Goal: Information Seeking & Learning: Check status

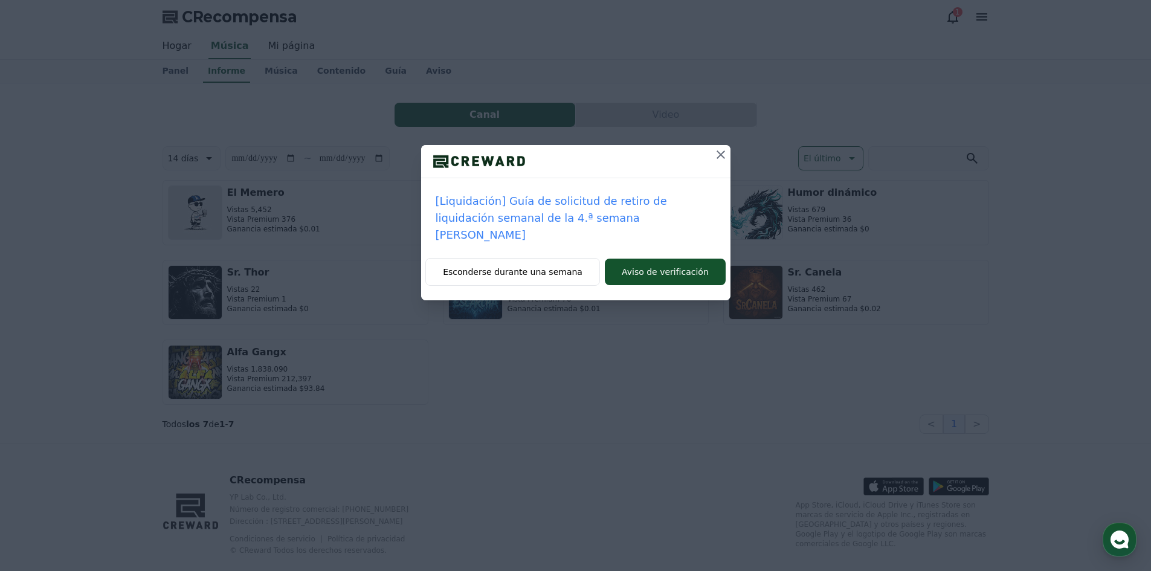
click at [722, 156] on icon at bounding box center [721, 154] width 8 height 8
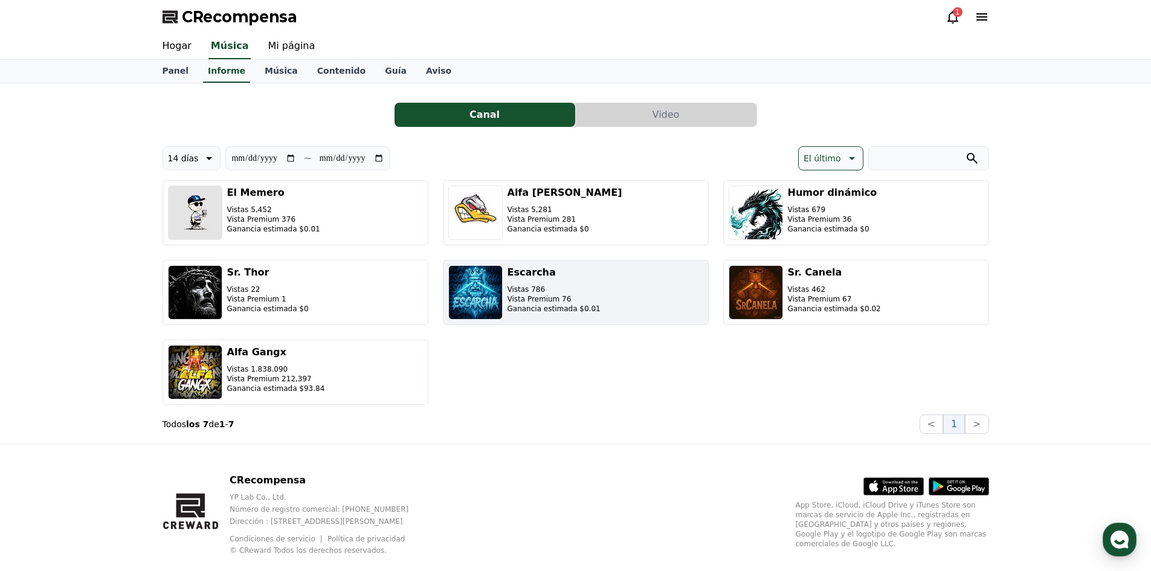
click at [501, 308] on img "button" at bounding box center [475, 292] width 54 height 54
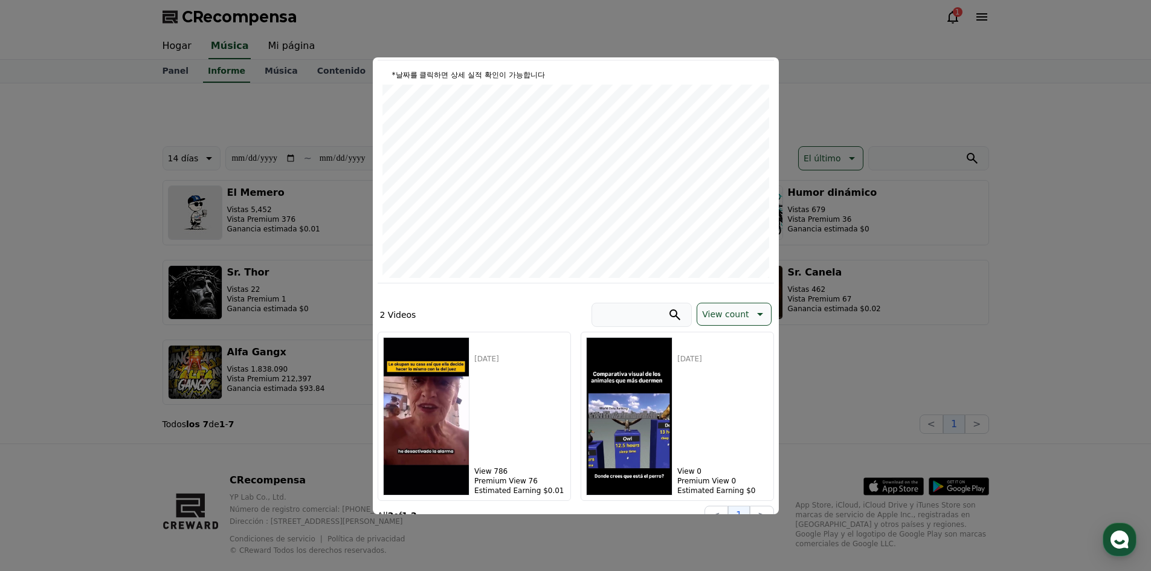
scroll to position [141, 0]
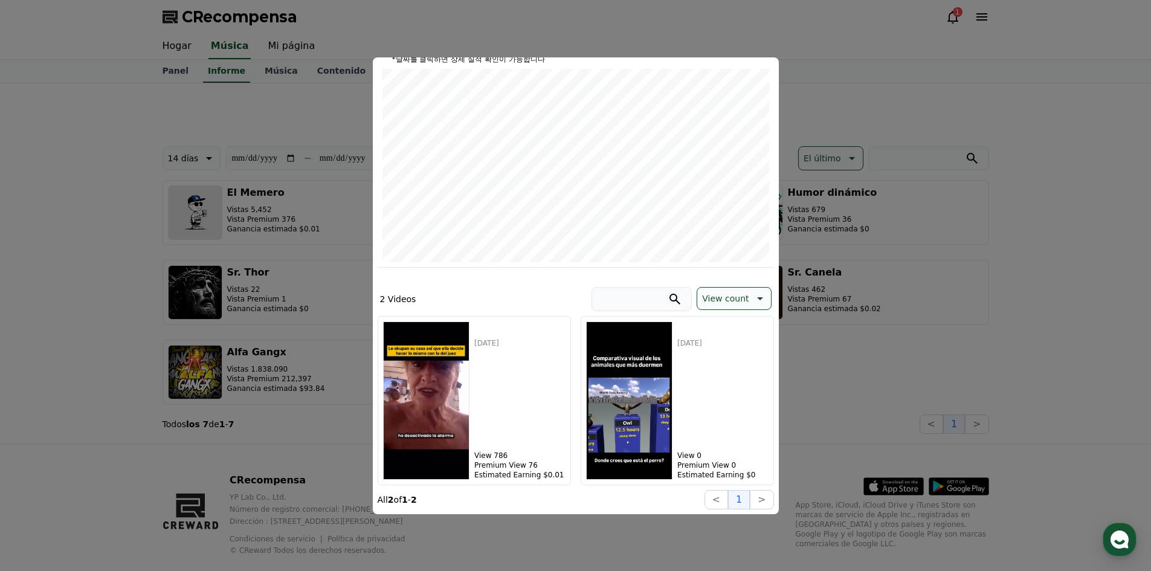
click at [241, 294] on button "cerrar modal" at bounding box center [575, 285] width 1151 height 571
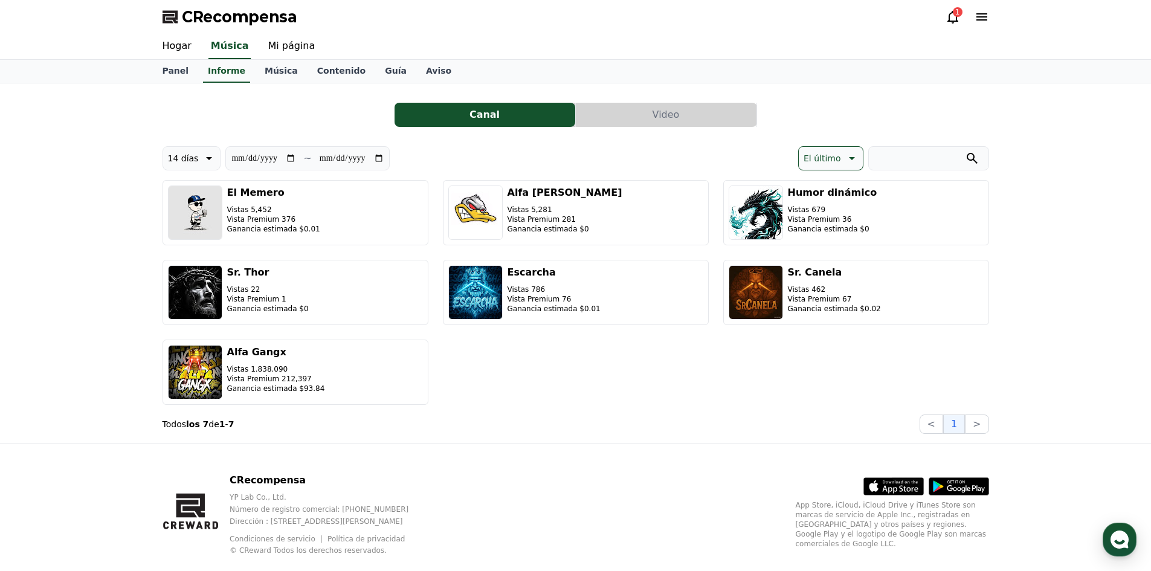
click at [951, 10] on icon at bounding box center [953, 17] width 15 height 15
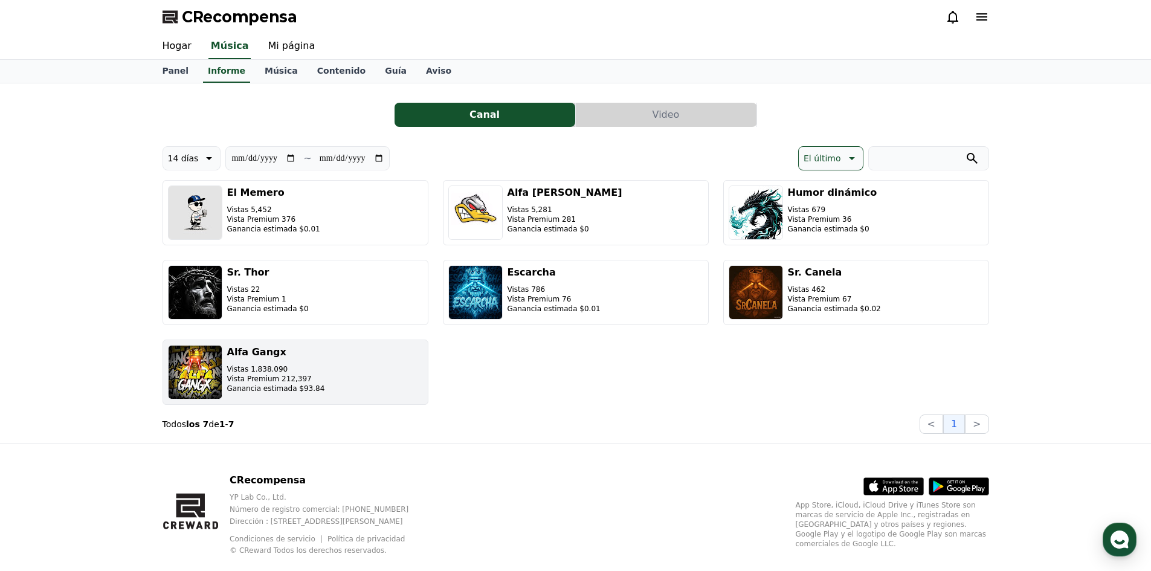
click at [297, 367] on p "Vistas 1.838.090" at bounding box center [276, 369] width 98 height 10
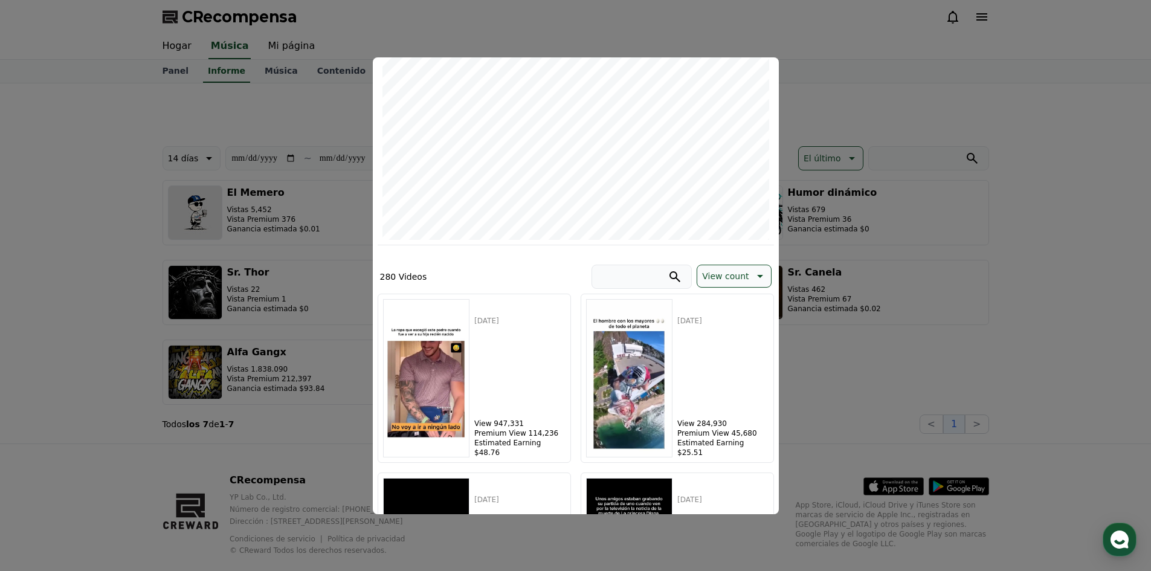
scroll to position [181, 0]
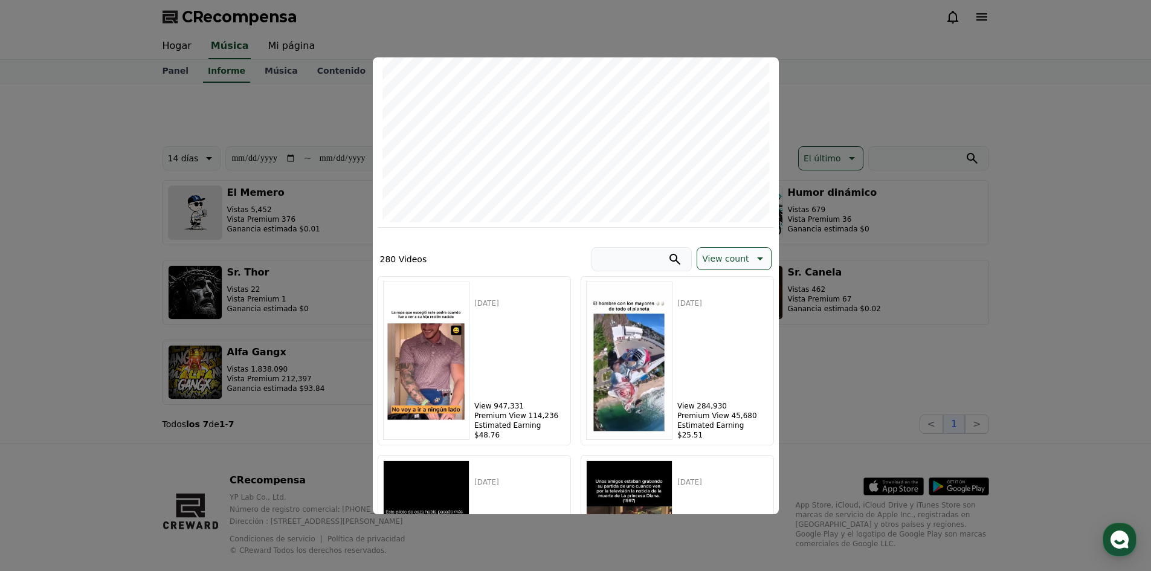
click at [869, 141] on button "cerrar modal" at bounding box center [575, 285] width 1151 height 571
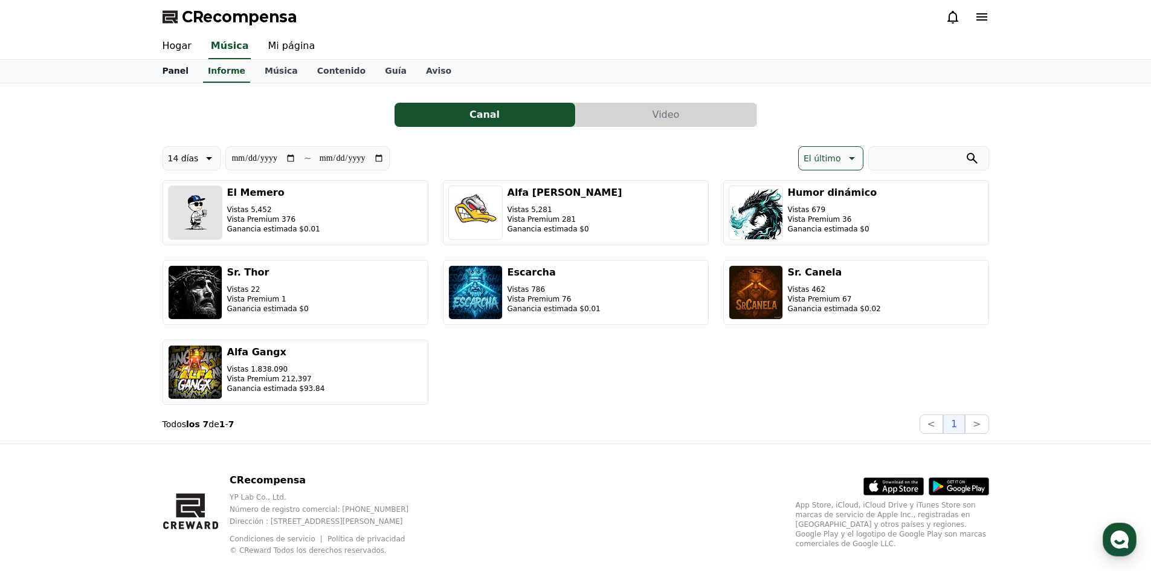
click at [176, 70] on font "Panel" at bounding box center [176, 71] width 27 height 10
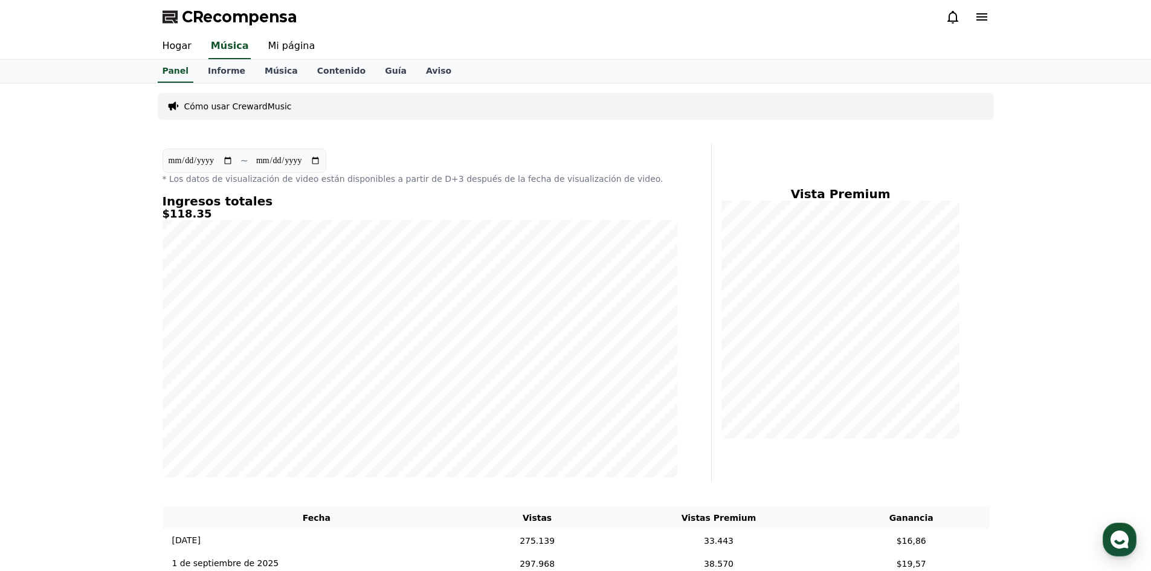
click at [210, 164] on input "**********" at bounding box center [200, 160] width 65 height 13
click at [233, 160] on input "**********" at bounding box center [200, 160] width 65 height 13
type input "**********"
click at [255, 69] on link "Música" at bounding box center [281, 71] width 53 height 23
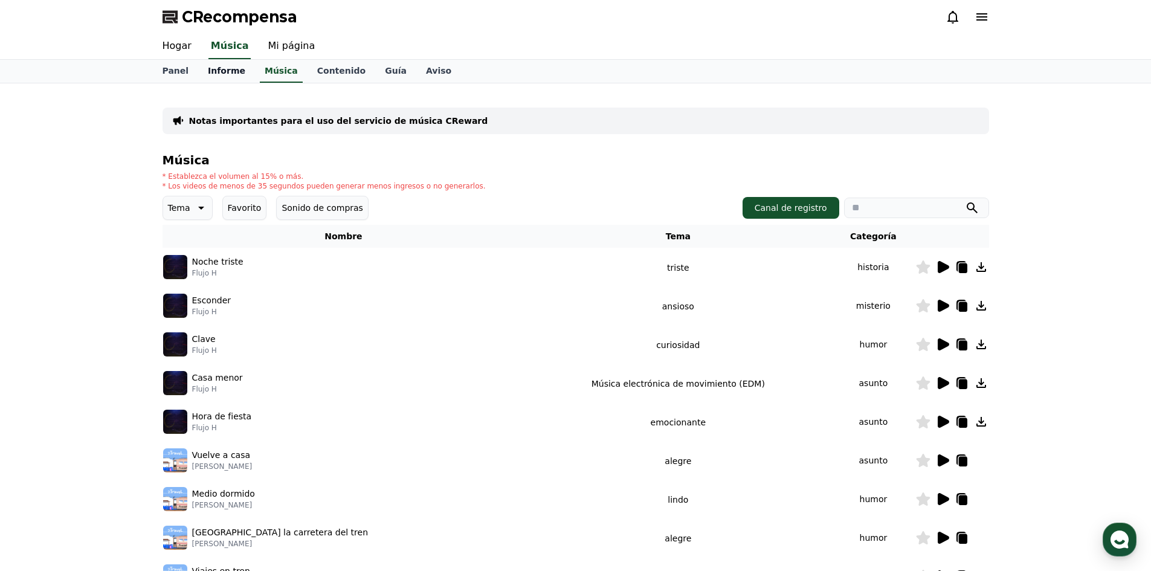
click at [236, 69] on link "Informe" at bounding box center [226, 71] width 57 height 23
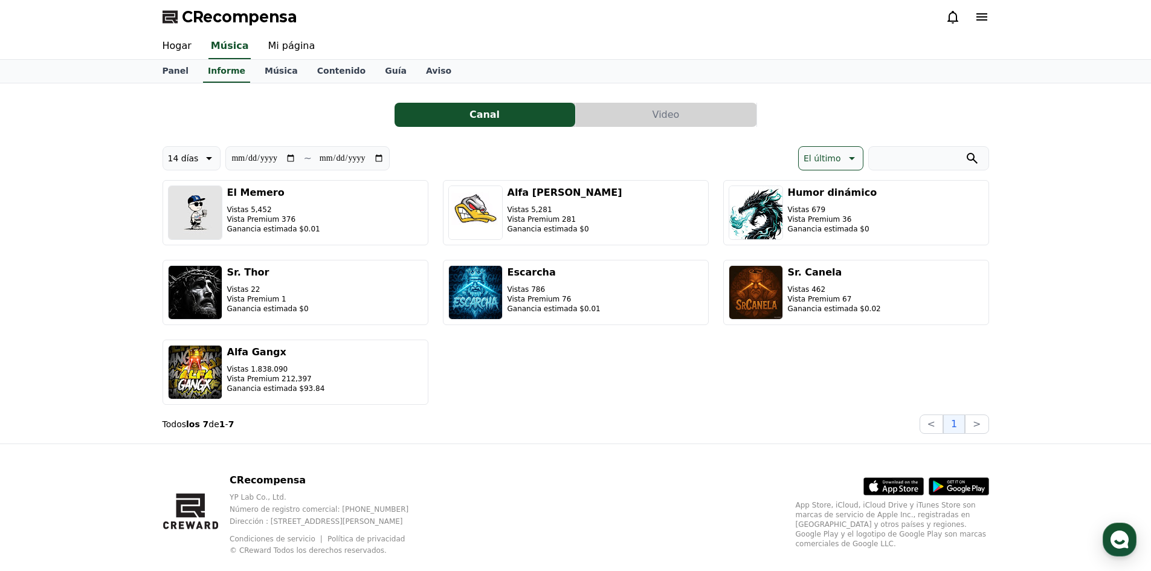
click at [277, 248] on div "El Memero Vistas 5,452 Vista Premium 376 Ganancia estimada $0.01 Alfa Curt Vist…" at bounding box center [576, 292] width 827 height 225
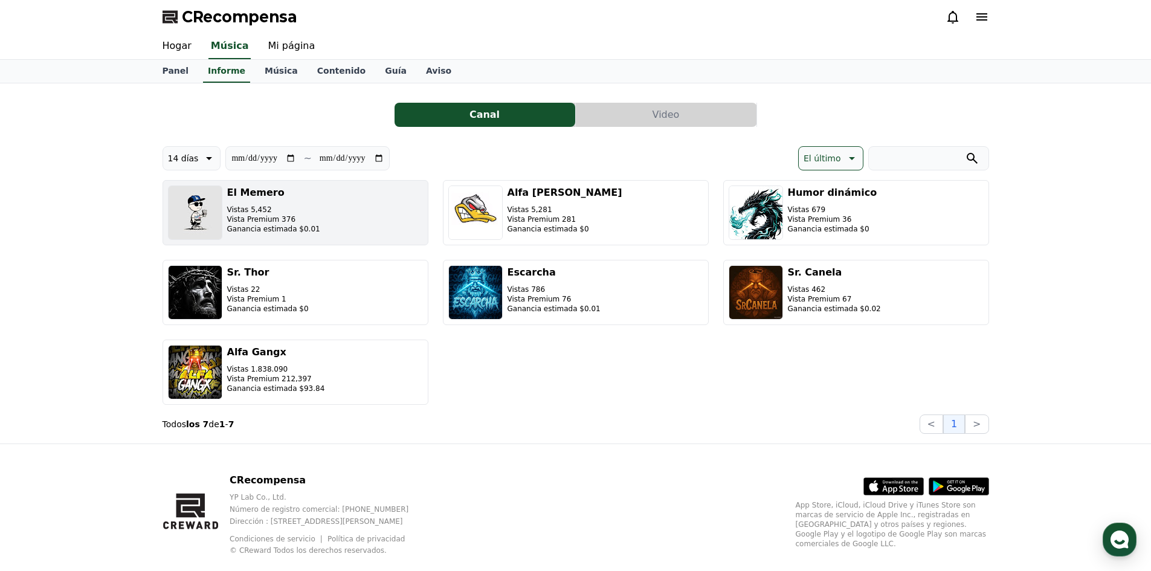
click at [280, 238] on div "El Memero Vistas 5,452 Vista Premium 376 Ganancia estimada $0.01" at bounding box center [273, 213] width 93 height 54
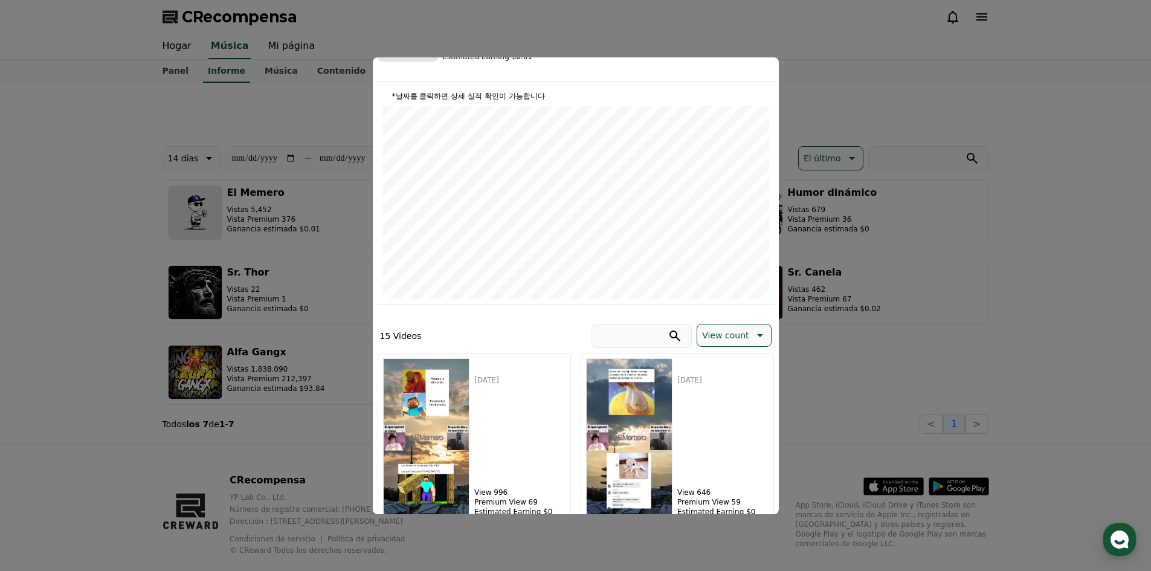
scroll to position [121, 0]
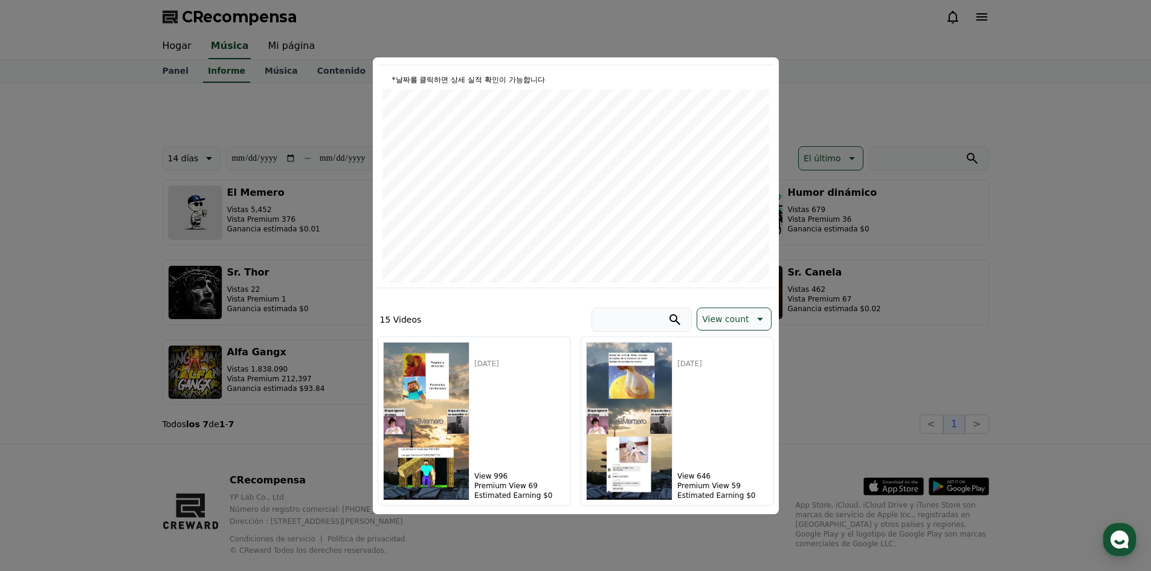
click at [882, 216] on button "cerrar modal" at bounding box center [575, 285] width 1151 height 571
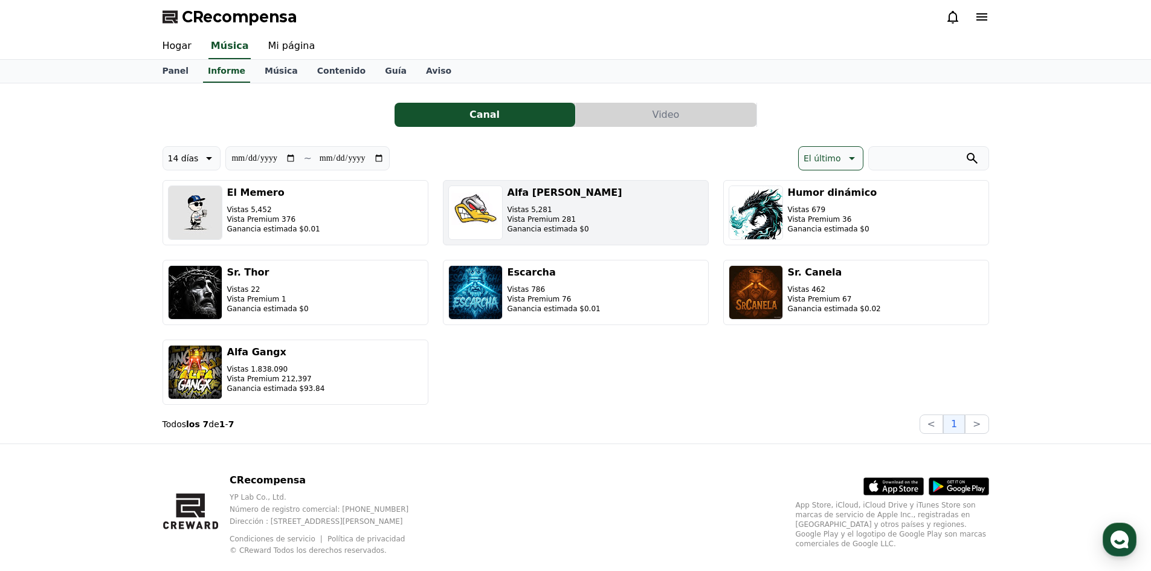
click at [653, 225] on button "Alfa Curt Vistas 5,281 Vista Premium 281 Ganancia estimada $0" at bounding box center [576, 212] width 266 height 65
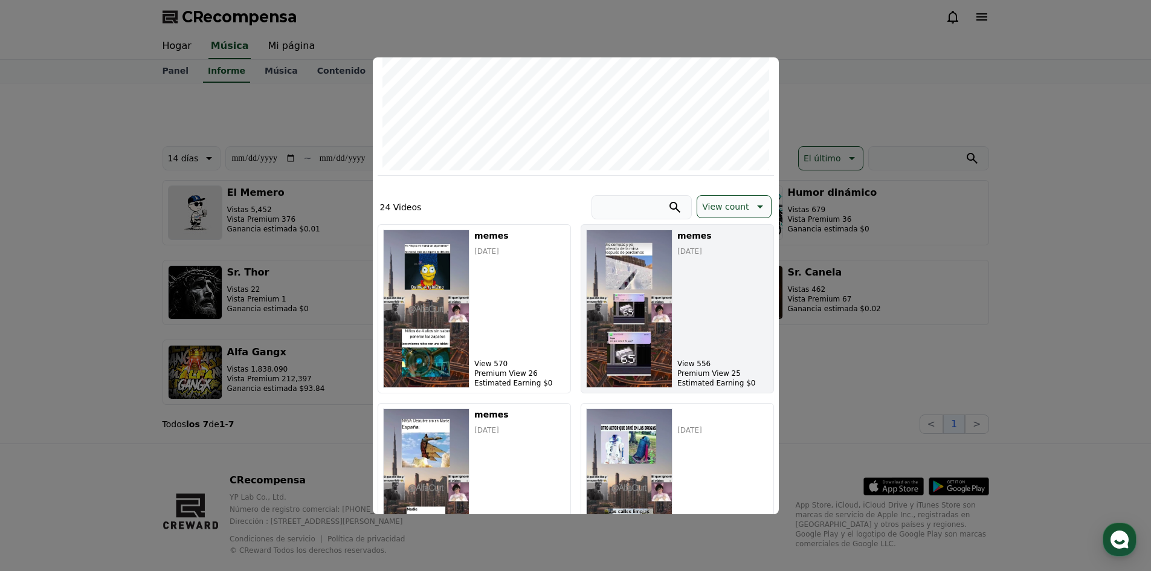
scroll to position [302, 0]
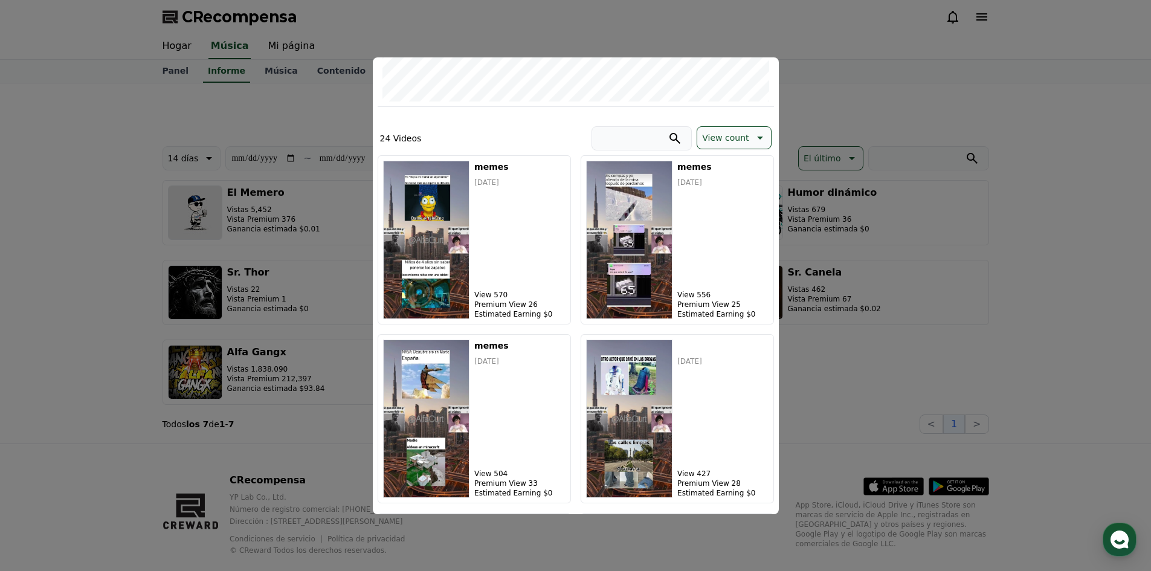
click at [940, 261] on button "cerrar modal" at bounding box center [575, 285] width 1151 height 571
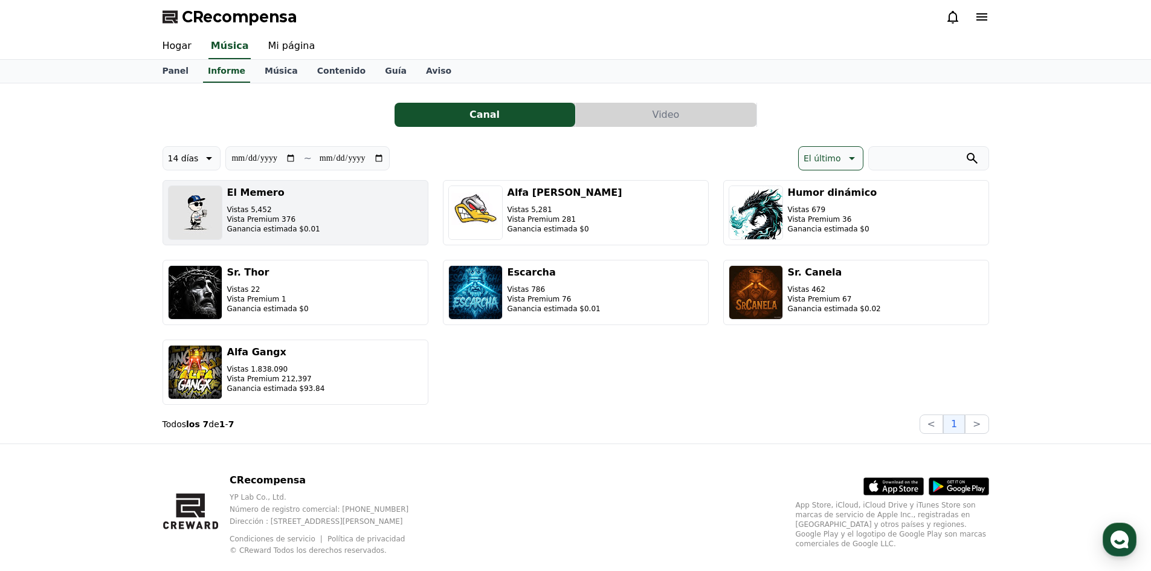
click at [329, 182] on button "El Memero Vistas 5,452 Vista Premium 376 Ganancia estimada $0.01" at bounding box center [296, 212] width 266 height 65
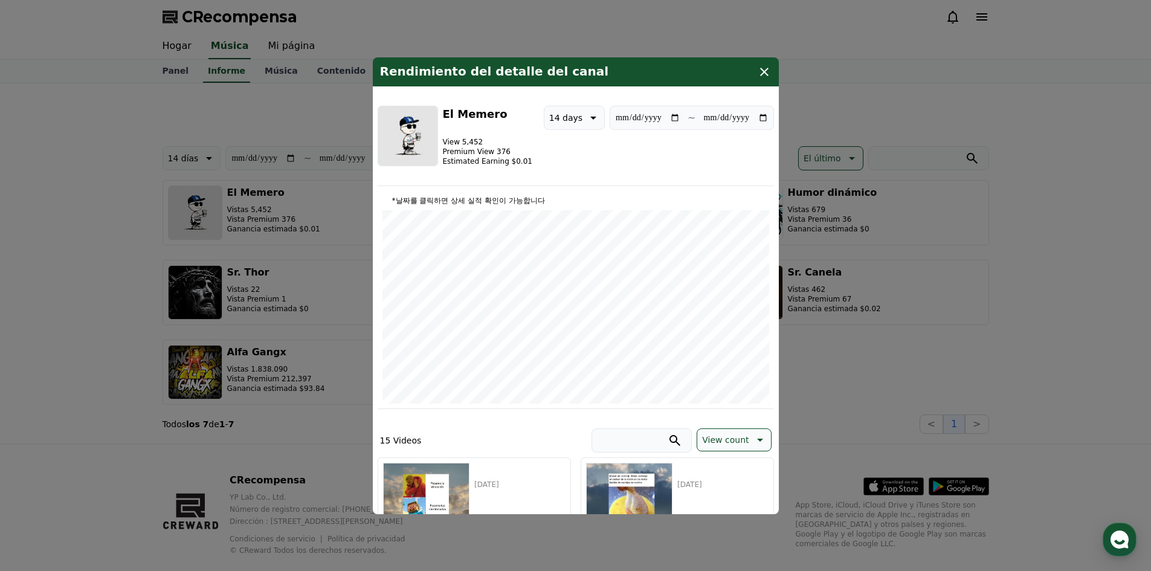
click at [876, 361] on button "cerrar modal" at bounding box center [575, 285] width 1151 height 571
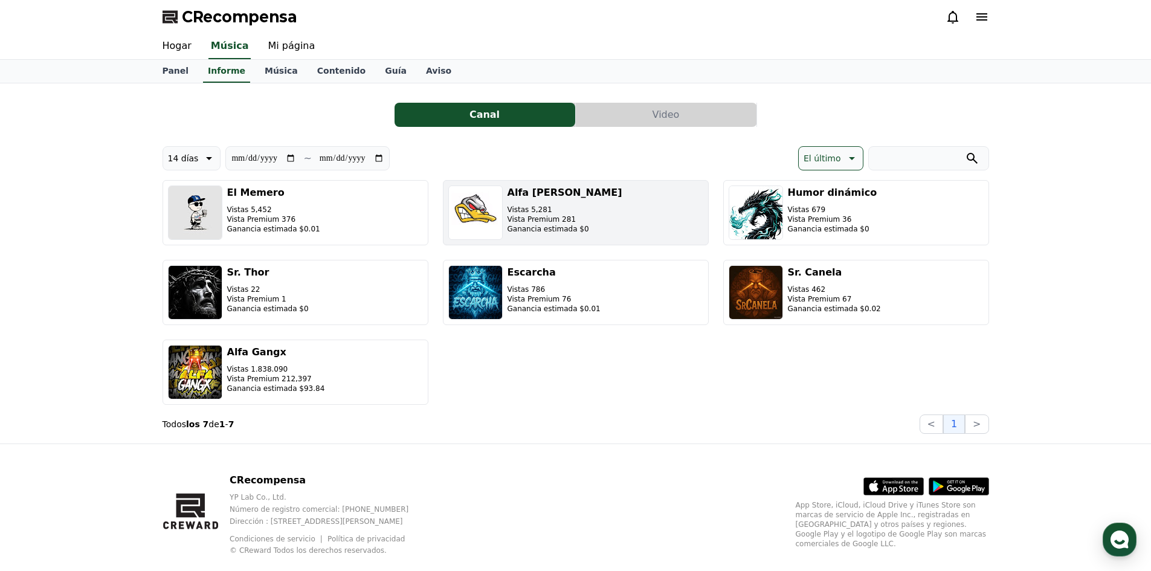
click at [610, 230] on button "Alfa Curt Vistas 5,281 Vista Premium 281 Ganancia estimada $0" at bounding box center [576, 212] width 266 height 65
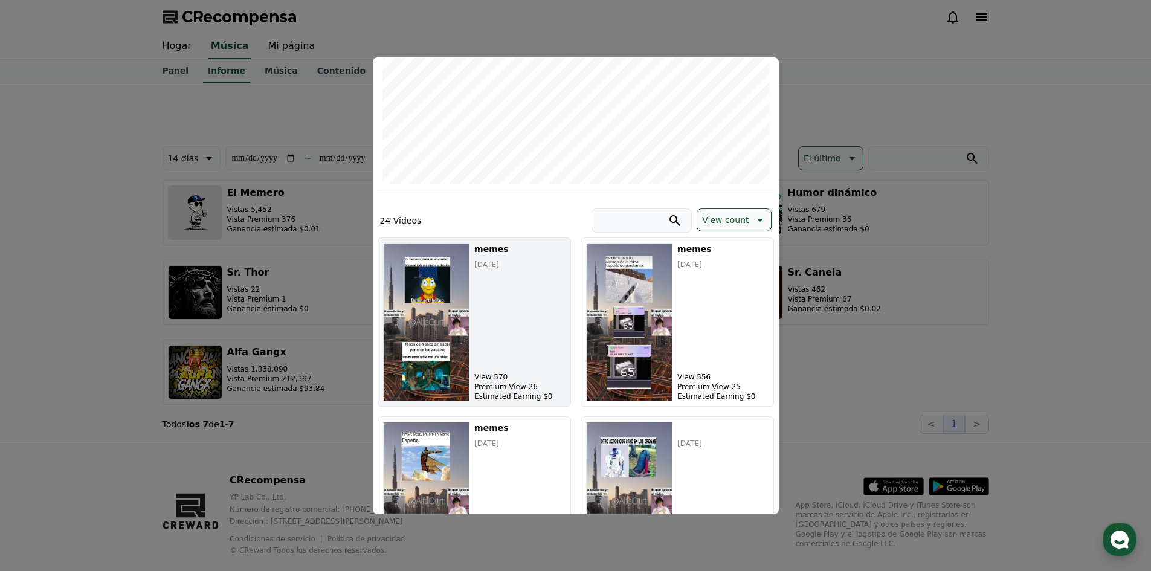
scroll to position [242, 0]
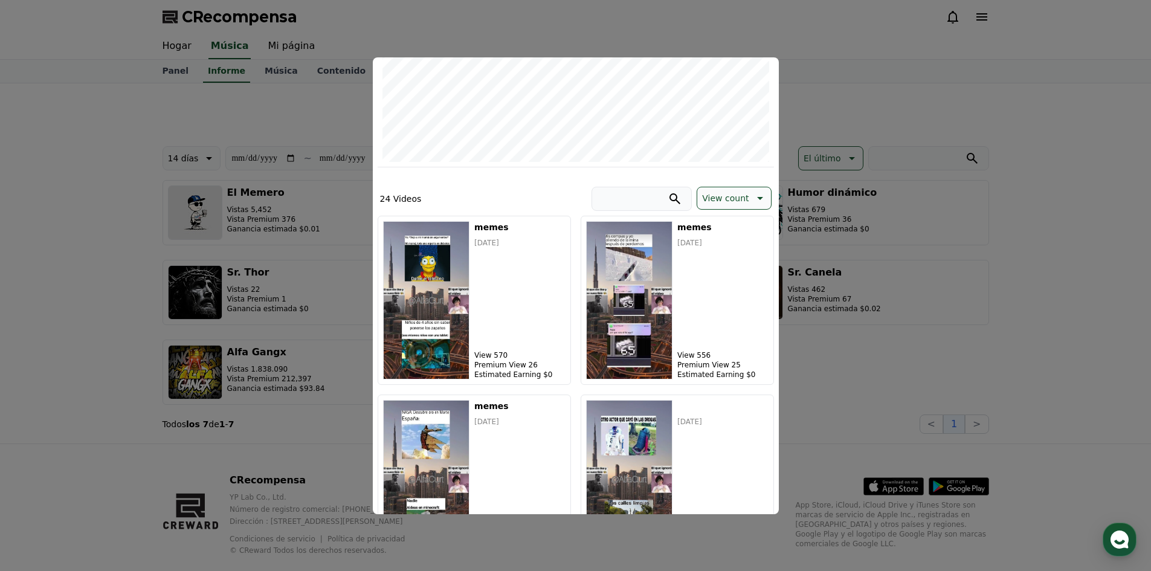
click at [836, 385] on button "cerrar modal" at bounding box center [575, 285] width 1151 height 571
